Goal: Navigation & Orientation: Find specific page/section

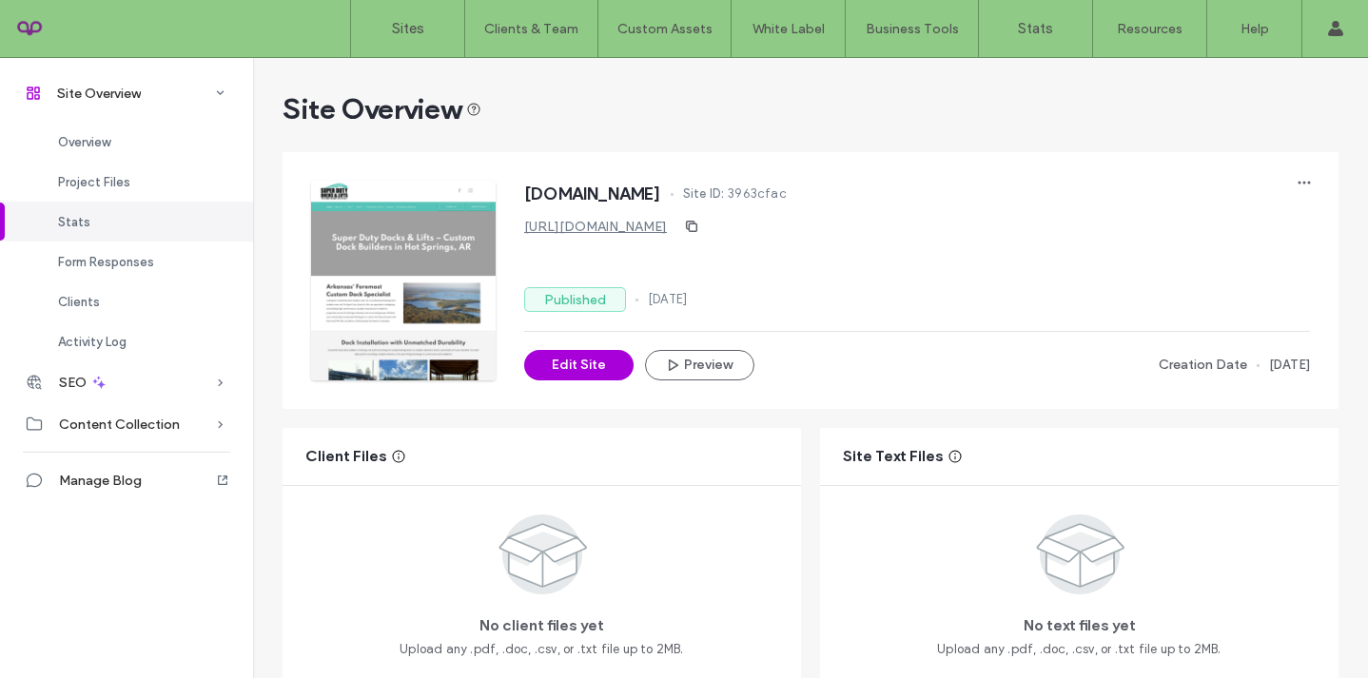
click at [391, 47] on link "Sites" at bounding box center [407, 28] width 113 height 57
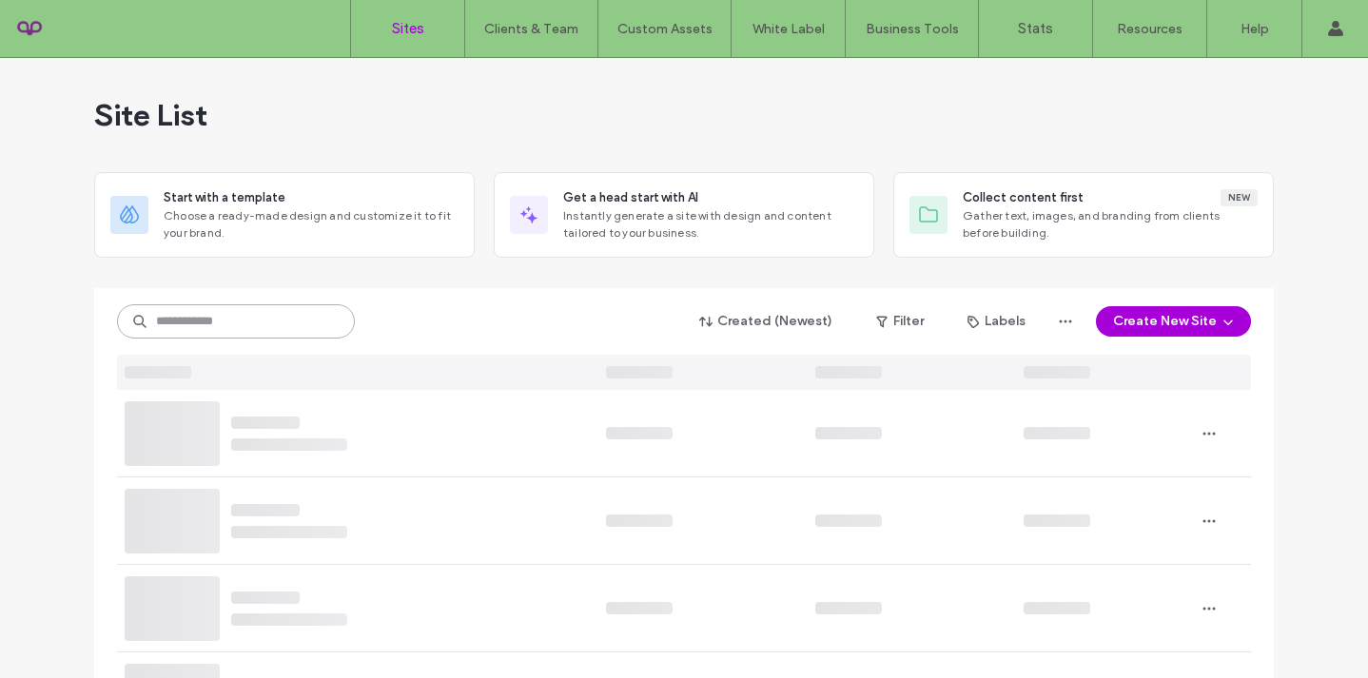
click at [220, 323] on input at bounding box center [236, 321] width 238 height 34
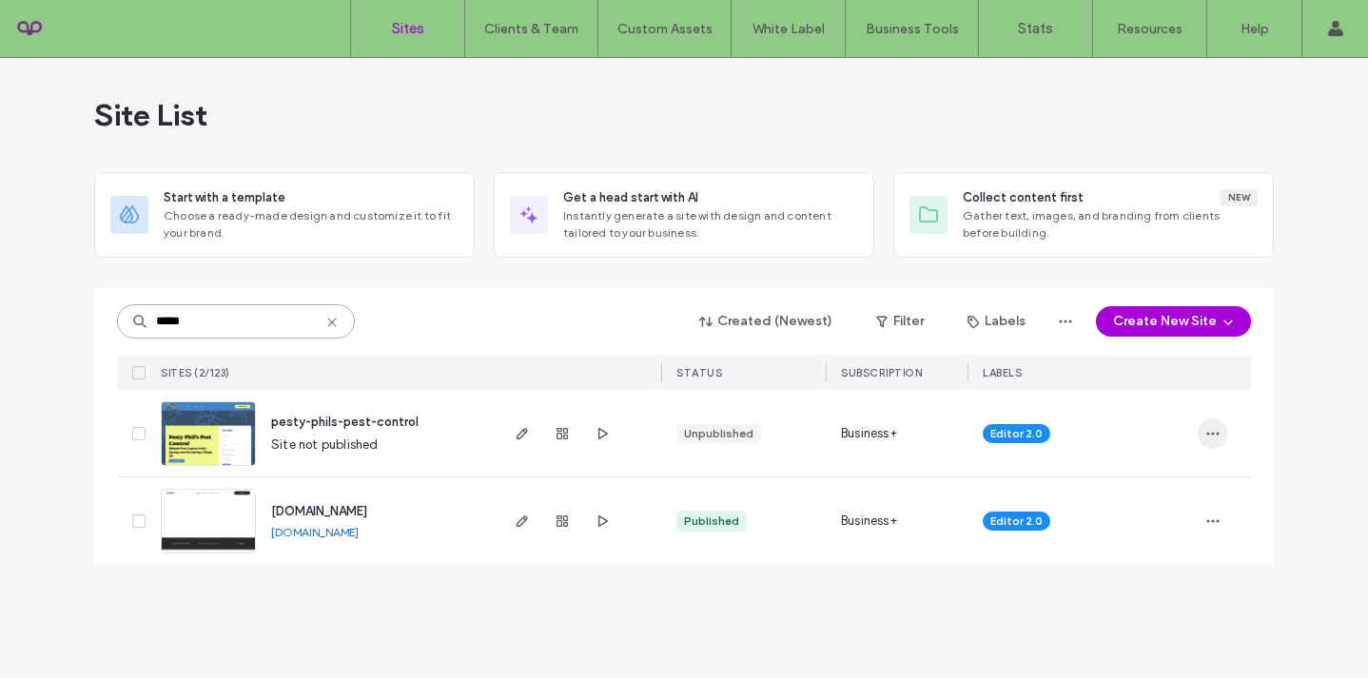
type input "*****"
click at [1202, 429] on span "button" at bounding box center [1213, 434] width 30 height 30
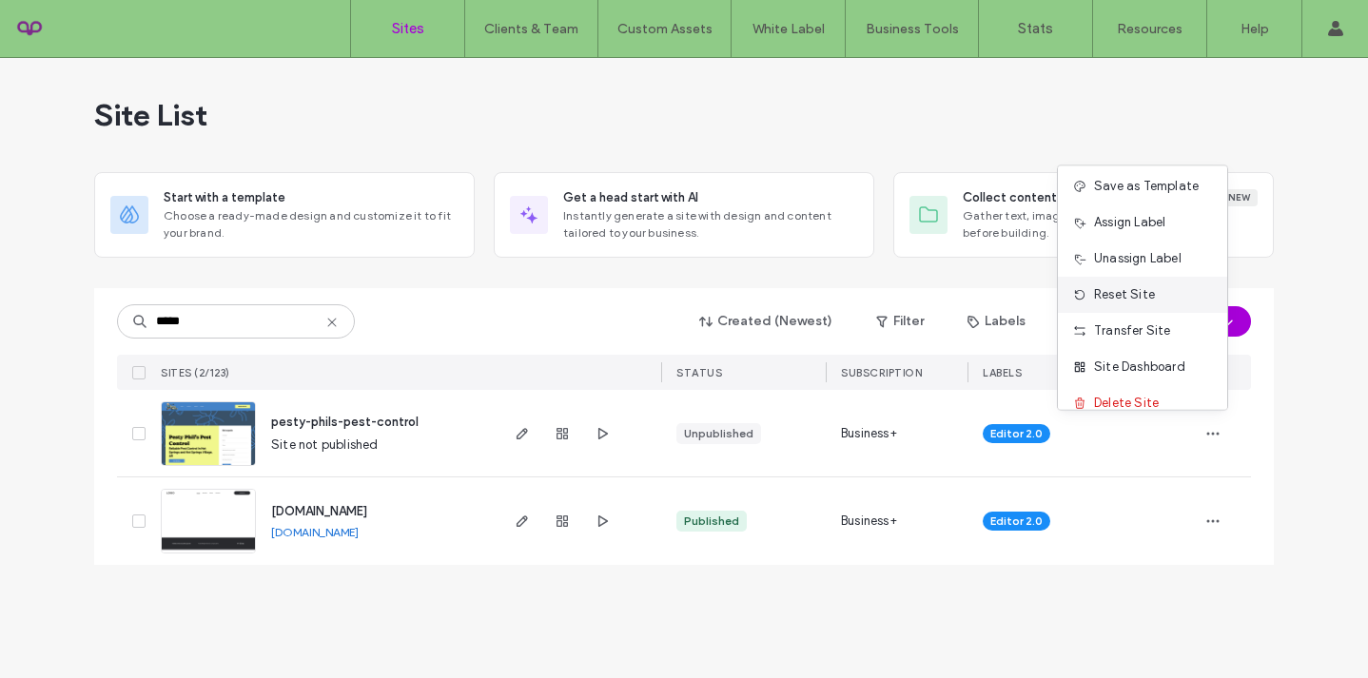
scroll to position [79, 0]
click at [1134, 363] on span "Site Dashboard" at bounding box center [1139, 366] width 91 height 19
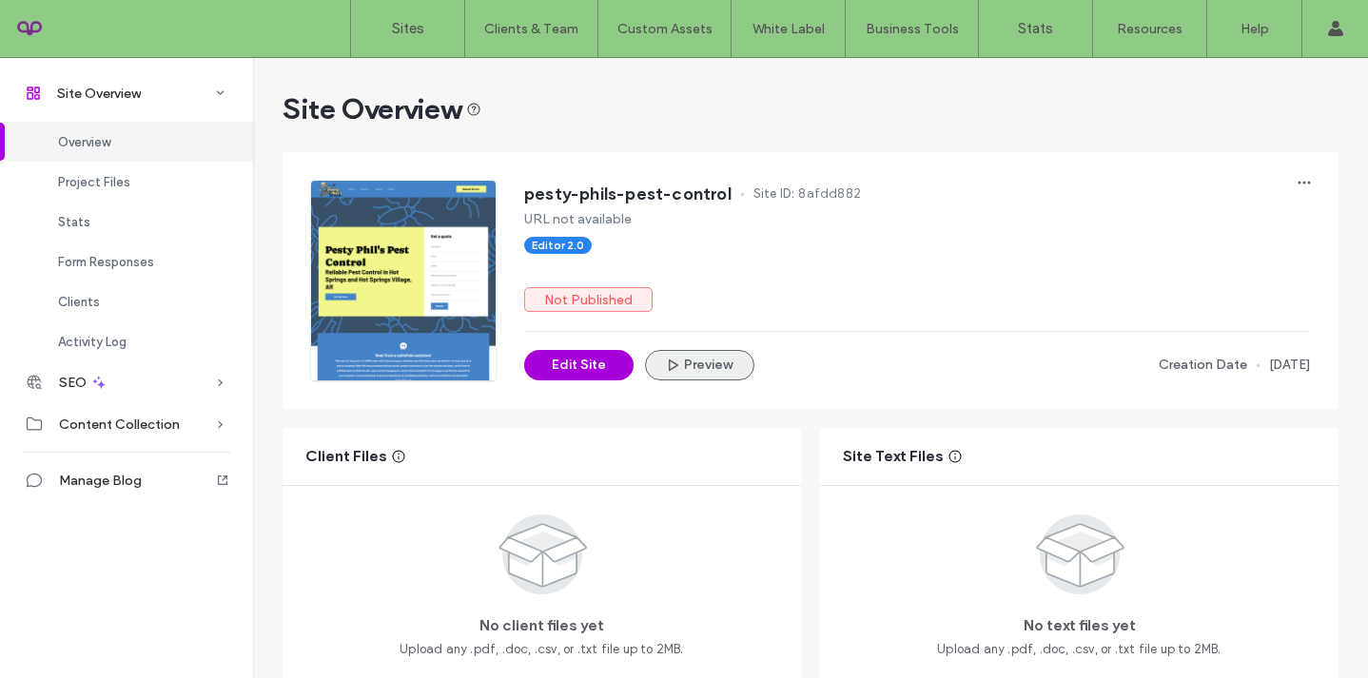
click at [665, 373] on span "button" at bounding box center [674, 365] width 19 height 27
